Goal: Task Accomplishment & Management: Manage account settings

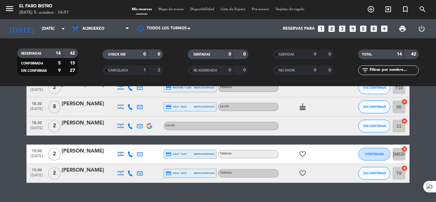
scroll to position [240, 0]
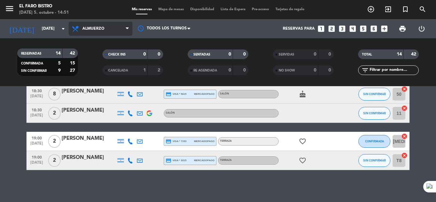
click at [129, 29] on span at bounding box center [129, 29] width 6 height 6
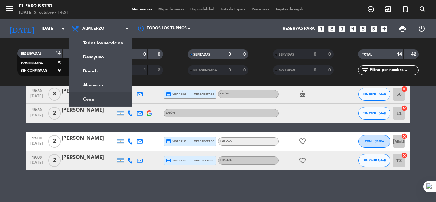
click at [298, 189] on div "No hay notas para este servicio. Haz clic para agregar una 17:45 [DATE] 4 [PERS…" at bounding box center [218, 144] width 436 height 116
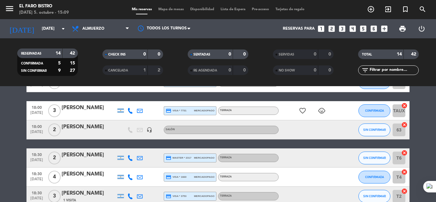
scroll to position [0, 0]
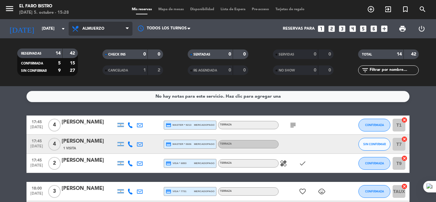
click at [129, 29] on span at bounding box center [129, 29] width 6 height 6
click at [92, 86] on div "menu El Faro Bistro [DATE] 5. octubre - 15:28 Mis reservas Mapa de mesas Dispon…" at bounding box center [218, 43] width 436 height 86
click at [122, 29] on span "Almuerzo" at bounding box center [101, 29] width 64 height 14
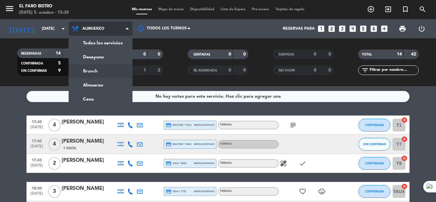
click at [89, 69] on div "menu El Faro Bistro [DATE] 5. octubre - 15:30 Mis reservas Mapa de mesas Dispon…" at bounding box center [218, 43] width 436 height 86
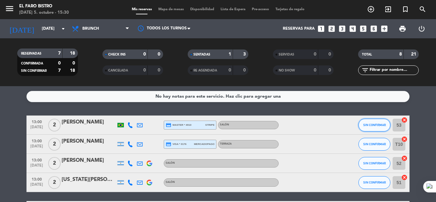
click at [364, 126] on span "SIN CONFIRMAR" at bounding box center [374, 125] width 23 height 4
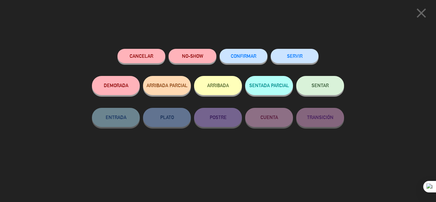
click at [311, 56] on button "SERVIR" at bounding box center [295, 56] width 48 height 14
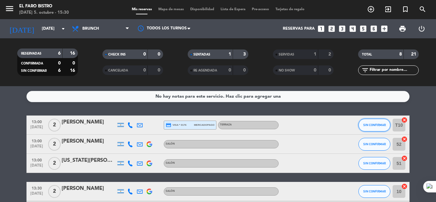
click at [369, 125] on span "SIN CONFIRMAR" at bounding box center [374, 125] width 23 height 4
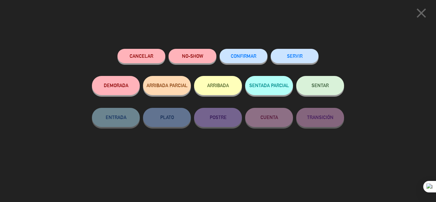
click at [293, 57] on button "SERVIR" at bounding box center [295, 56] width 48 height 14
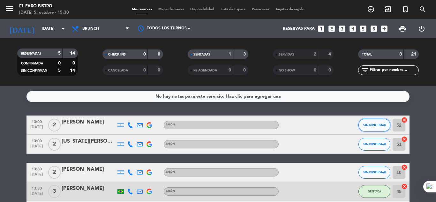
click at [368, 125] on span "SIN CONFIRMAR" at bounding box center [374, 125] width 23 height 4
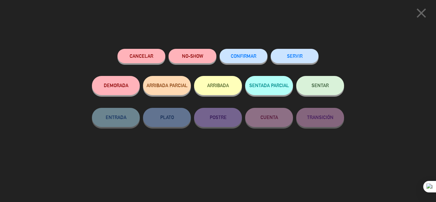
click at [198, 58] on button "NO-SHOW" at bounding box center [193, 56] width 48 height 14
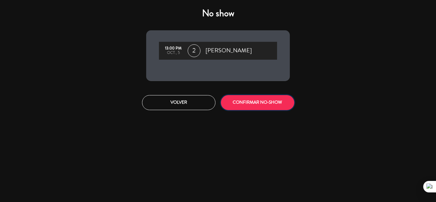
click at [250, 104] on button "CONFIRMAR NO-SHOW" at bounding box center [257, 102] width 73 height 15
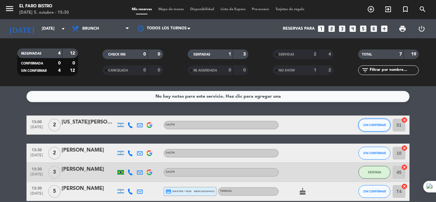
click at [364, 122] on button "SIN CONFIRMAR" at bounding box center [375, 125] width 32 height 13
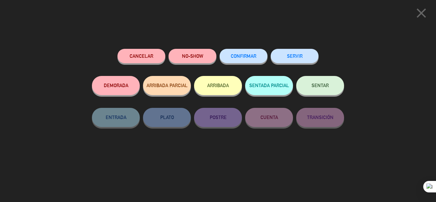
click at [206, 57] on button "NO-SHOW" at bounding box center [193, 56] width 48 height 14
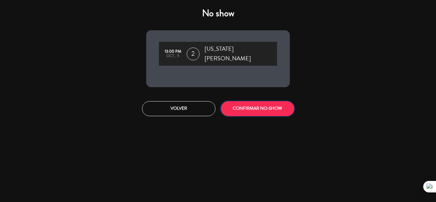
click at [254, 101] on button "CONFIRMAR NO-SHOW" at bounding box center [257, 108] width 73 height 15
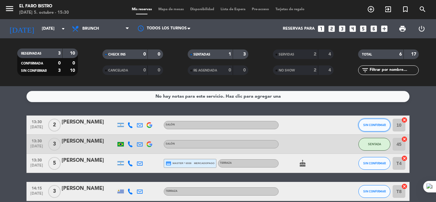
click at [377, 126] on span "SIN CONFIRMAR" at bounding box center [374, 125] width 23 height 4
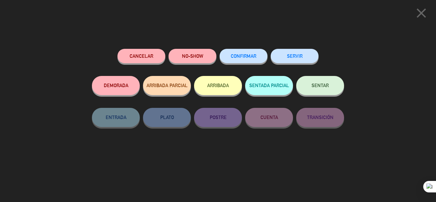
click at [197, 59] on button "NO-SHOW" at bounding box center [193, 56] width 48 height 14
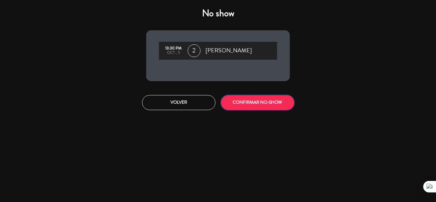
click at [275, 98] on button "CONFIRMAR NO-SHOW" at bounding box center [257, 102] width 73 height 15
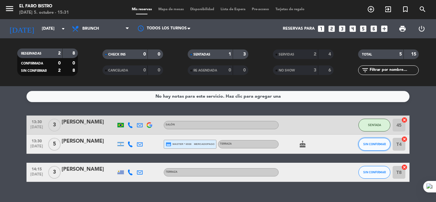
click at [372, 146] on button "SIN CONFIRMAR" at bounding box center [375, 144] width 32 height 13
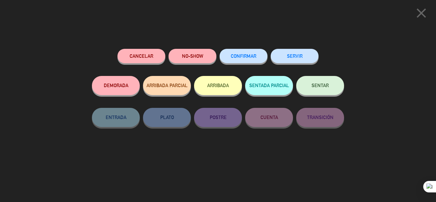
click at [196, 58] on button "NO-SHOW" at bounding box center [193, 56] width 48 height 14
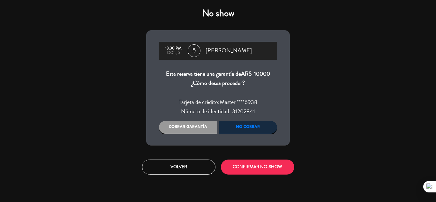
click at [193, 128] on div "Cobrar garantía" at bounding box center [188, 127] width 58 height 13
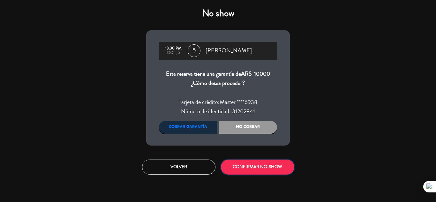
click at [242, 168] on button "CONFIRMAR NO-SHOW" at bounding box center [257, 167] width 73 height 15
click at [237, 168] on button "CONFIRMAR NO-SHOW" at bounding box center [257, 167] width 73 height 15
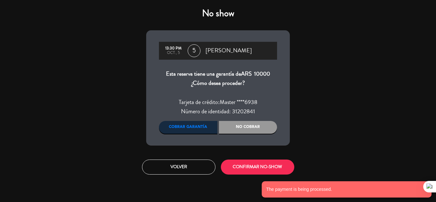
click at [256, 129] on div "No cobrar" at bounding box center [248, 127] width 58 height 13
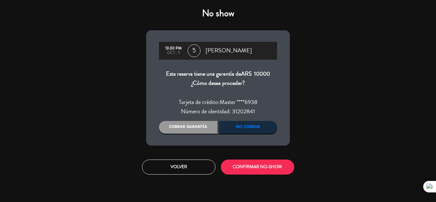
click at [195, 128] on div "Cobrar garantía" at bounding box center [188, 127] width 58 height 13
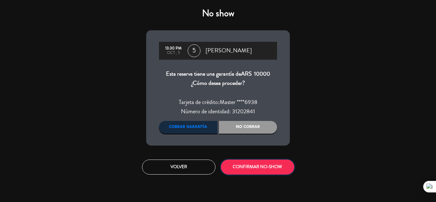
click at [264, 167] on button "CONFIRMAR NO-SHOW" at bounding box center [257, 167] width 73 height 15
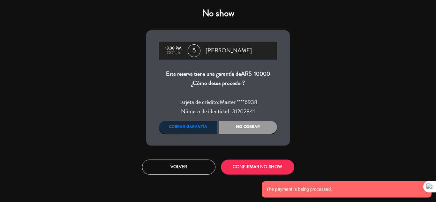
click at [242, 129] on div "No cobrar" at bounding box center [248, 127] width 58 height 13
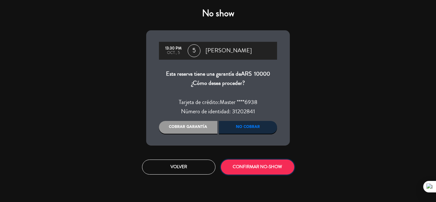
click at [262, 168] on button "CONFIRMAR NO-SHOW" at bounding box center [257, 167] width 73 height 15
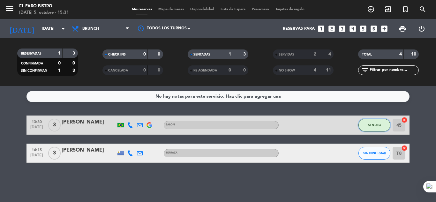
click at [369, 125] on span "SENTADA" at bounding box center [374, 125] width 13 height 4
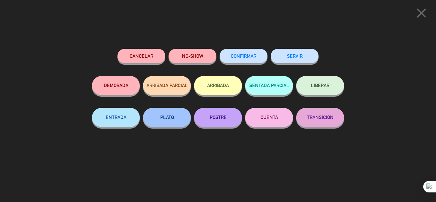
click at [309, 55] on button "SERVIR" at bounding box center [295, 56] width 48 height 14
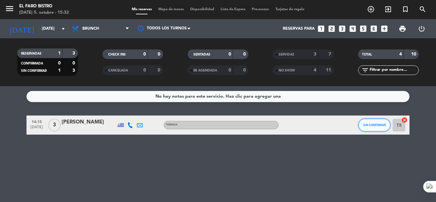
click at [384, 125] on span "SIN CONFIRMAR" at bounding box center [374, 125] width 23 height 4
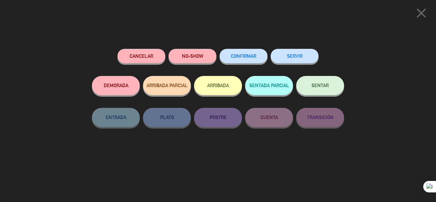
click at [183, 60] on button "NO-SHOW" at bounding box center [193, 56] width 48 height 14
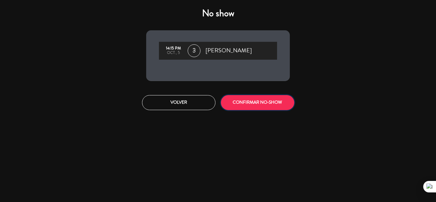
click at [281, 105] on button "CONFIRMAR NO-SHOW" at bounding box center [257, 102] width 73 height 15
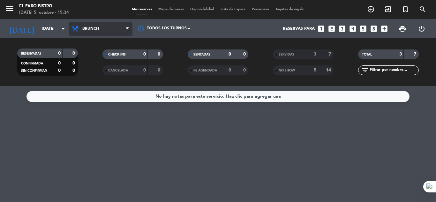
click at [125, 29] on span "Brunch" at bounding box center [101, 29] width 64 height 14
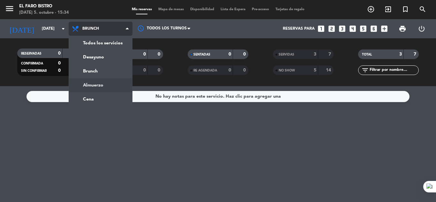
click at [93, 88] on ng-component "menu El Faro Bistro [DATE] 5. octubre - 15:34 Mis reservas Mapa de mesas Dispon…" at bounding box center [218, 101] width 436 height 202
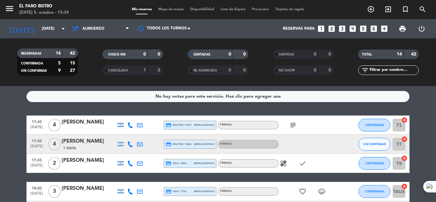
click at [401, 32] on span "print" at bounding box center [403, 29] width 8 height 8
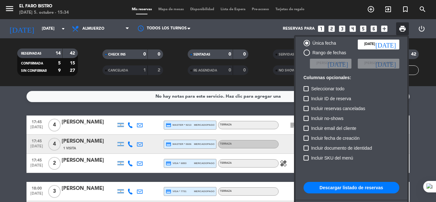
scroll to position [39, 0]
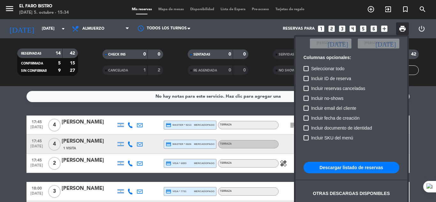
click at [342, 169] on button "Descargar listado de reservas" at bounding box center [352, 167] width 96 height 11
click at [426, 105] on div at bounding box center [218, 101] width 436 height 202
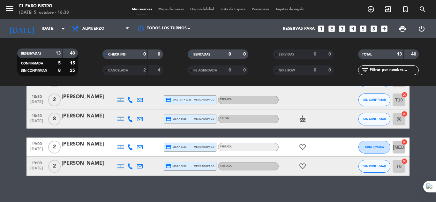
scroll to position [221, 0]
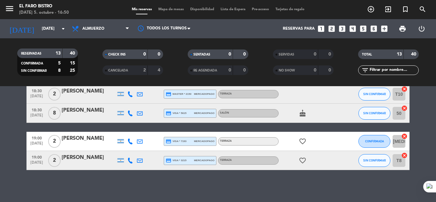
click at [282, 186] on div "No hay notas para este servicio. Haz clic para agregar una 17:45 [DATE] 4 [PERS…" at bounding box center [218, 144] width 436 height 116
click at [102, 25] on span "Almuerzo" at bounding box center [101, 29] width 64 height 14
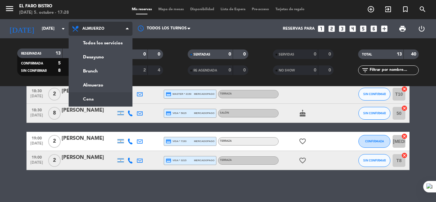
click at [113, 103] on ng-component "menu El Faro Bistro [DATE] 5. octubre - 17:28 Mis reservas Mapa de mesas Dispon…" at bounding box center [218, 101] width 436 height 202
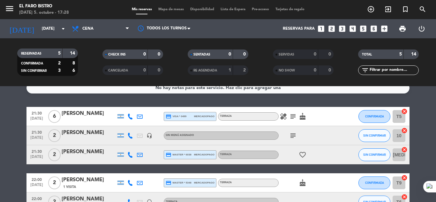
scroll to position [0, 0]
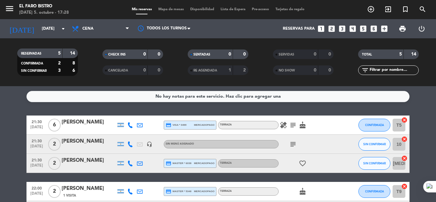
click at [295, 125] on icon "subject" at bounding box center [293, 125] width 8 height 8
click at [286, 125] on icon "healing" at bounding box center [284, 125] width 8 height 8
click at [294, 143] on icon "subject" at bounding box center [293, 145] width 8 height 8
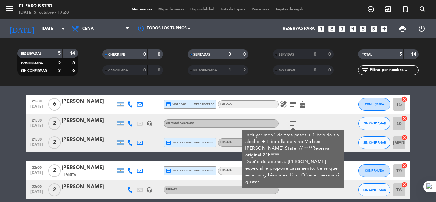
scroll to position [32, 0]
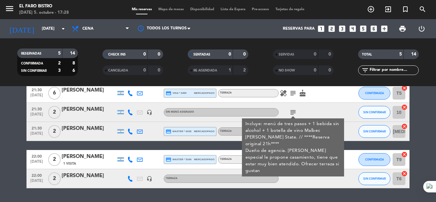
click at [310, 176] on div at bounding box center [307, 178] width 57 height 19
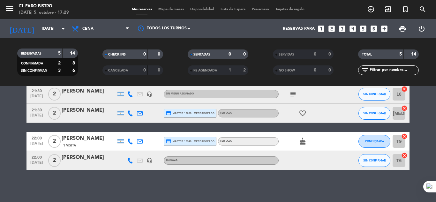
scroll to position [0, 0]
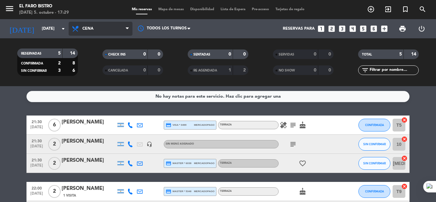
click at [100, 24] on span "Cena" at bounding box center [101, 29] width 64 height 14
click at [105, 91] on ng-component "menu El Faro Bistro [DATE] 5. octubre - 17:29 Mis reservas Mapa de mesas Dispon…" at bounding box center [218, 101] width 436 height 202
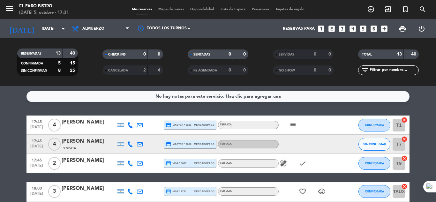
click at [292, 128] on icon "subject" at bounding box center [293, 125] width 8 height 8
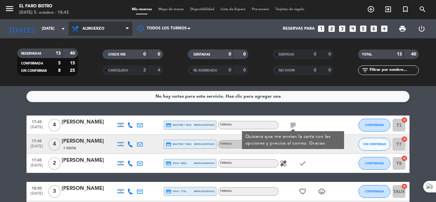
click at [96, 27] on span "Almuerzo" at bounding box center [93, 29] width 22 height 4
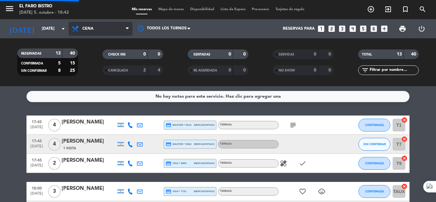
click at [103, 94] on ng-component "menu El Faro Bistro [DATE] 5. octubre - 18:42 Mis reservas Mapa de mesas Dispon…" at bounding box center [218, 101] width 436 height 202
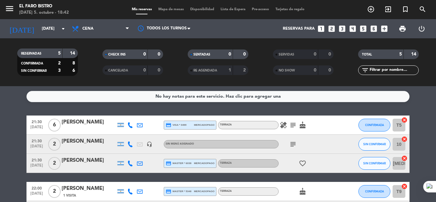
click at [291, 144] on icon "subject" at bounding box center [293, 145] width 8 height 8
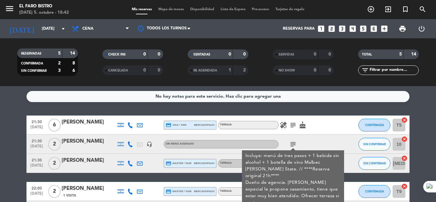
click at [322, 129] on div "healing subject cake" at bounding box center [307, 125] width 57 height 19
